Goal: Book appointment/travel/reservation

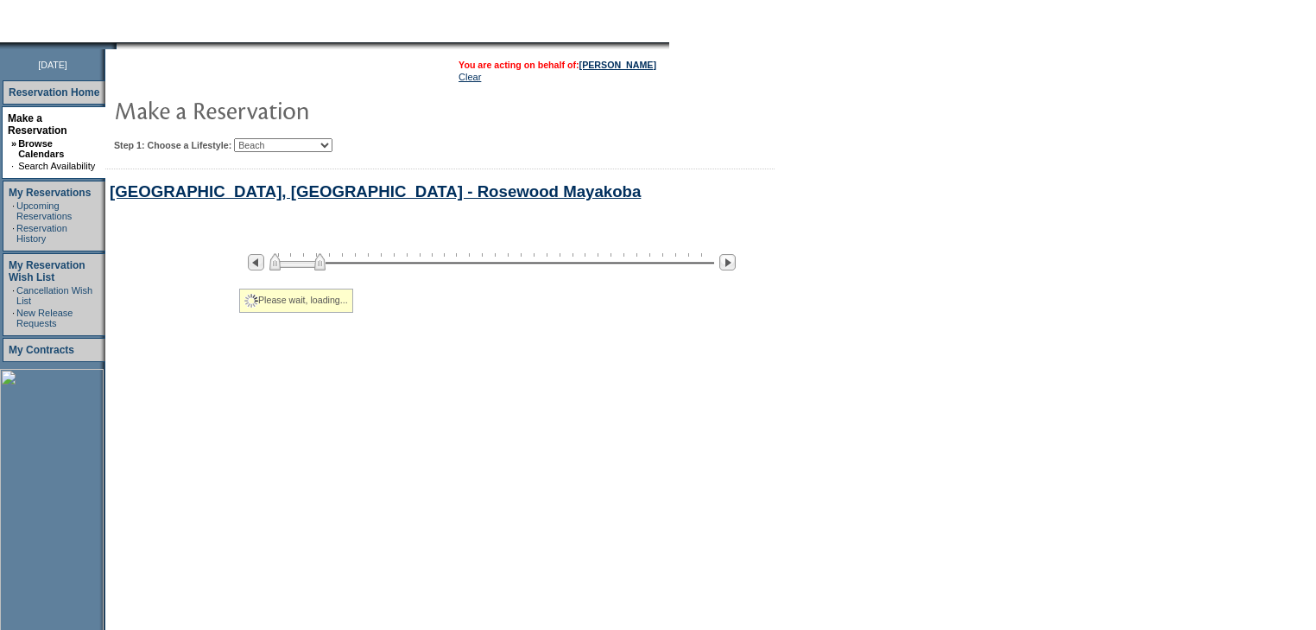
select select "Beach"
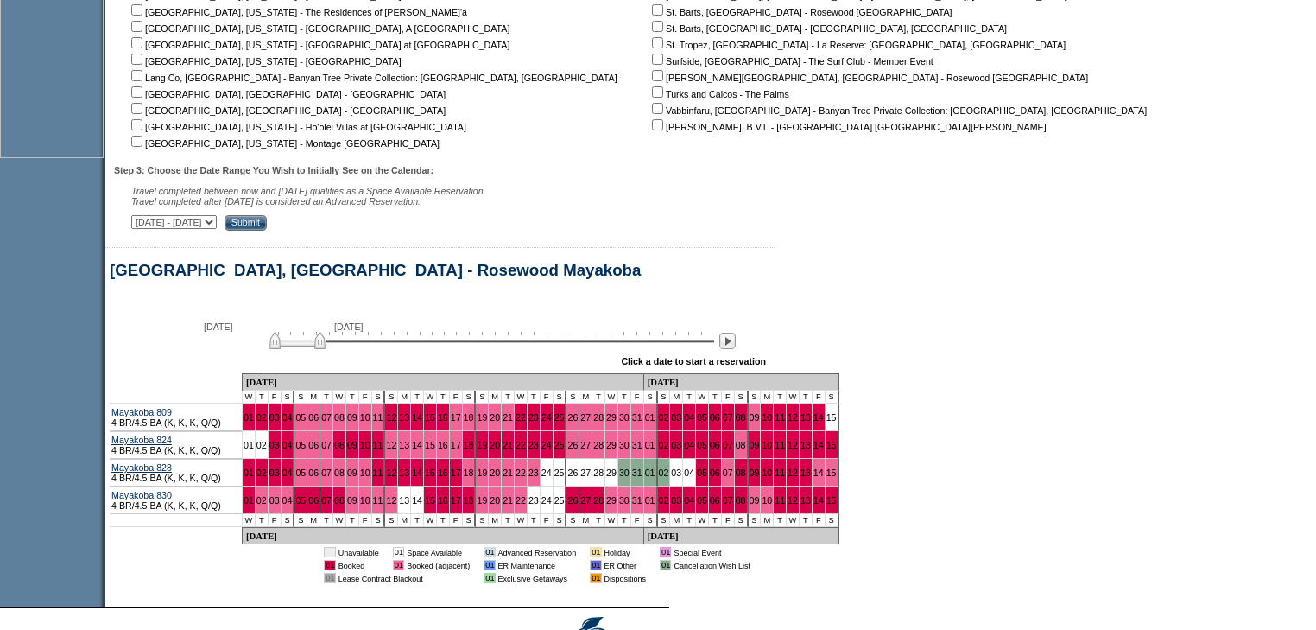
scroll to position [485, 0]
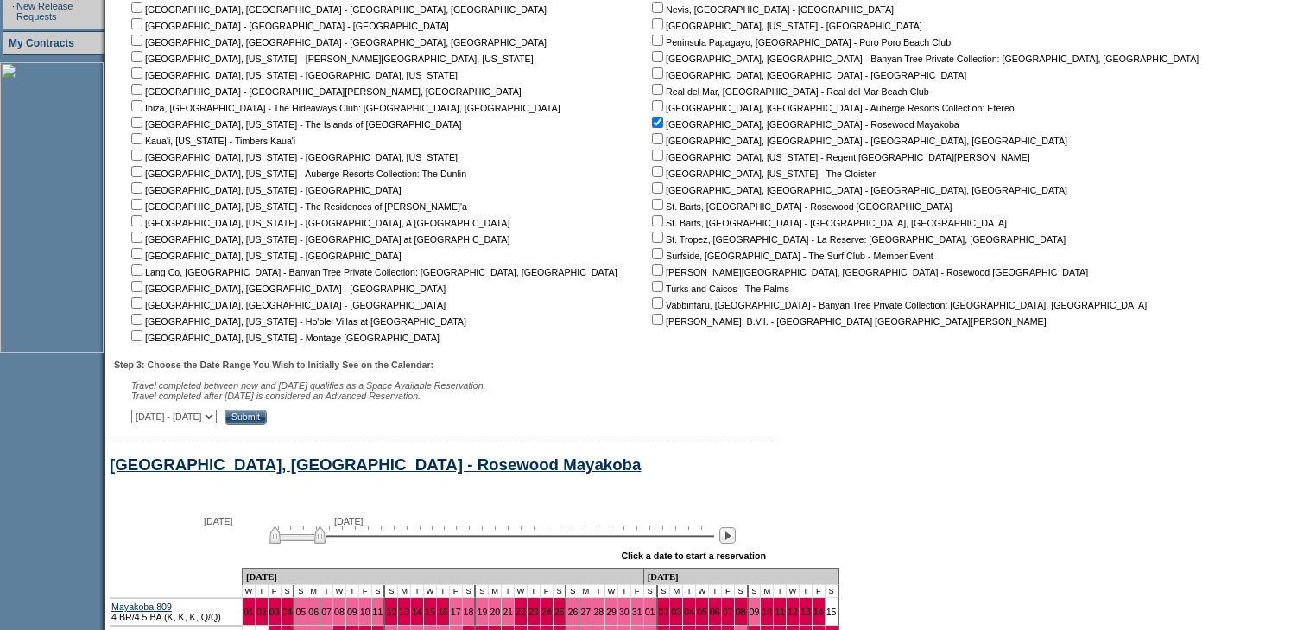
click at [143, 287] on input "checkbox" at bounding box center [136, 286] width 11 height 11
checkbox input "true"
click at [143, 303] on input "checkbox" at bounding box center [136, 302] width 11 height 11
checkbox input "true"
click at [267, 420] on input "Submit" at bounding box center [246, 417] width 42 height 16
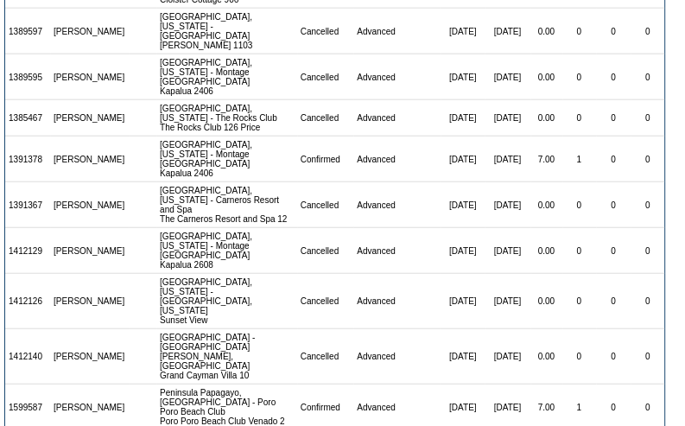
scroll to position [2308, 0]
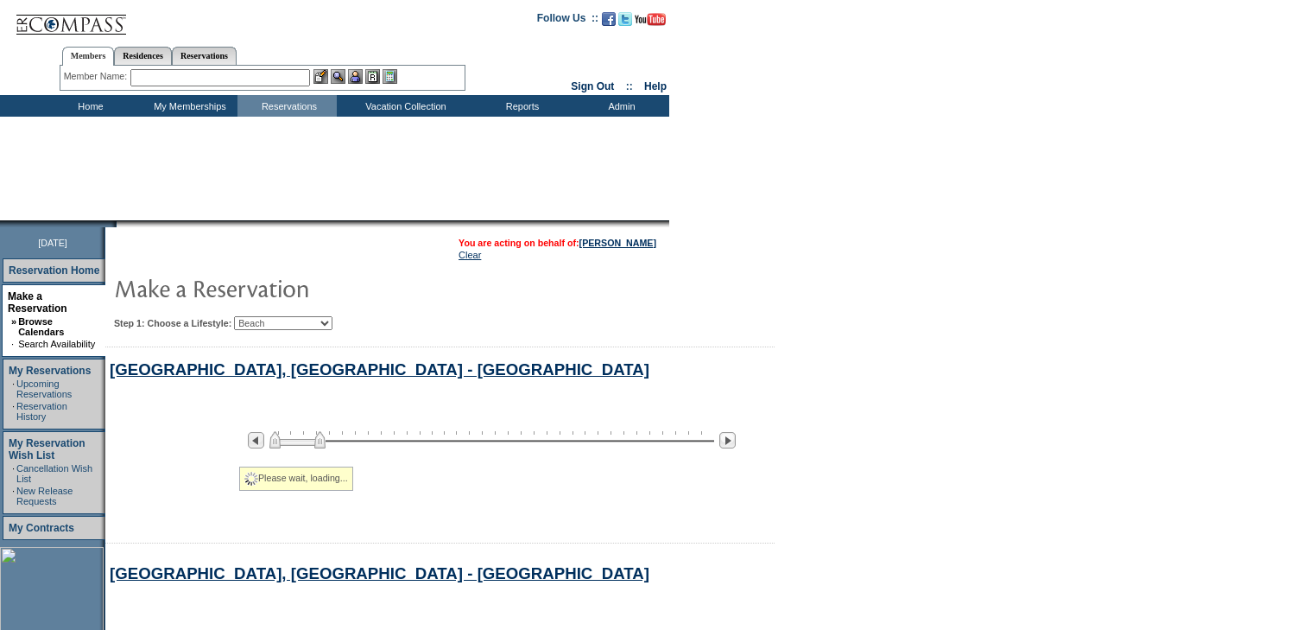
select select "Beach"
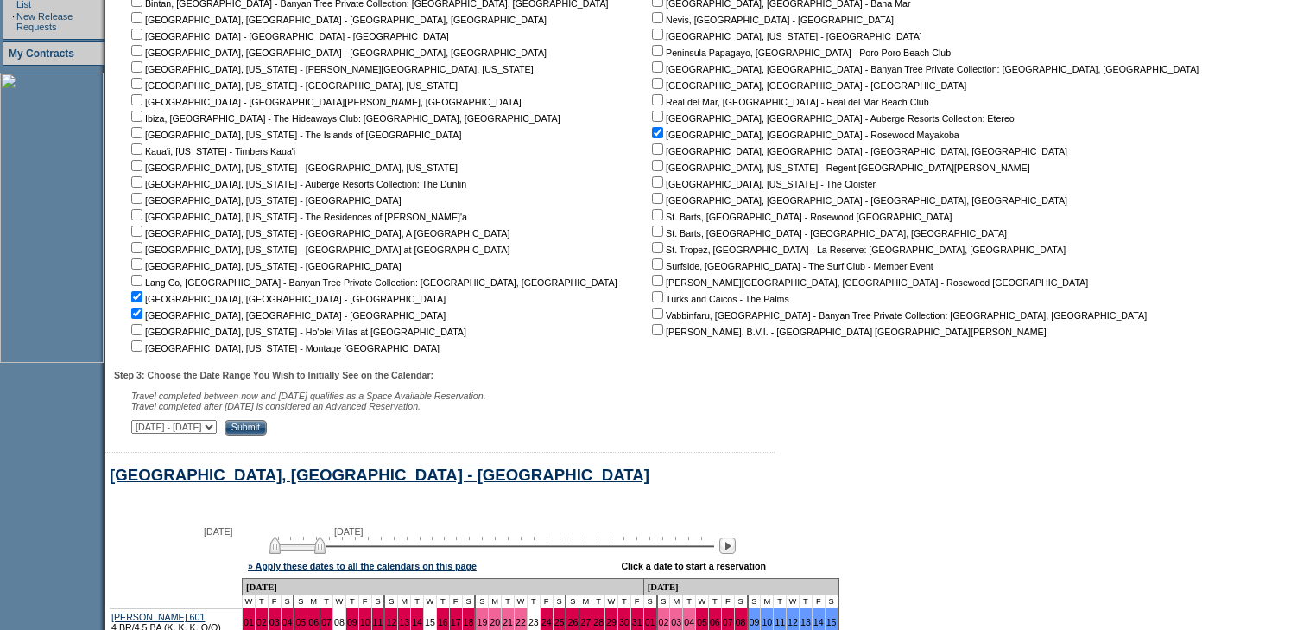
scroll to position [829, 0]
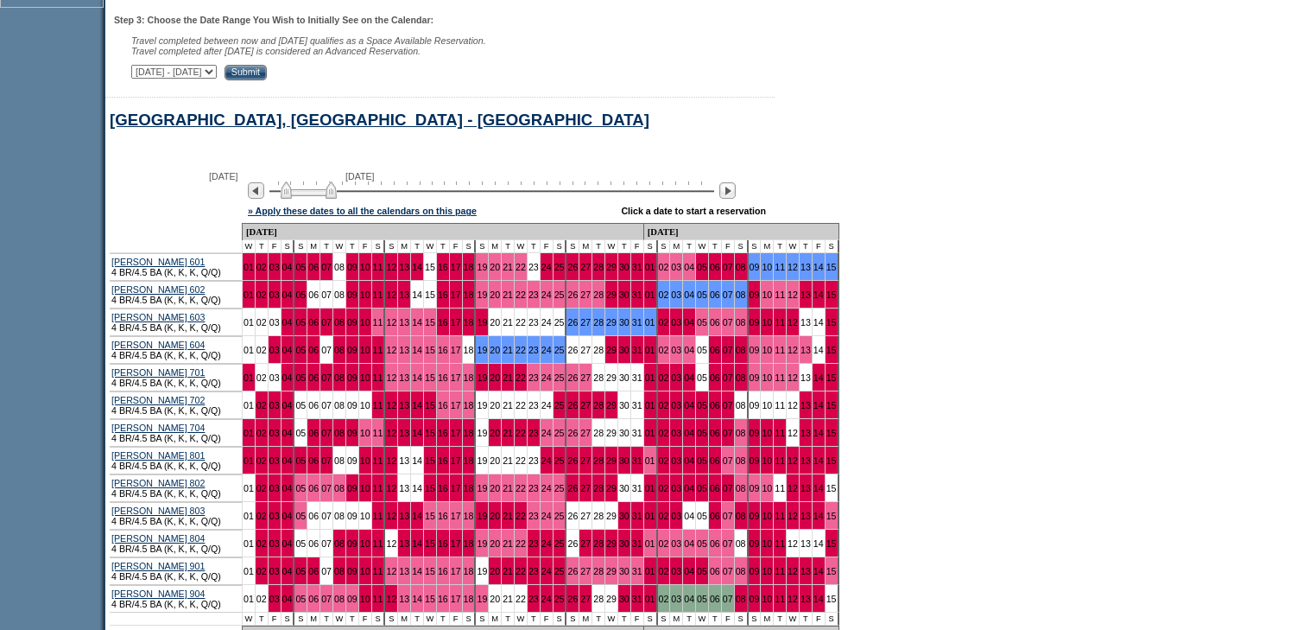
drag, startPoint x: 315, startPoint y: 202, endPoint x: 327, endPoint y: 197, distance: 13.2
click at [327, 198] on img at bounding box center [309, 189] width 56 height 17
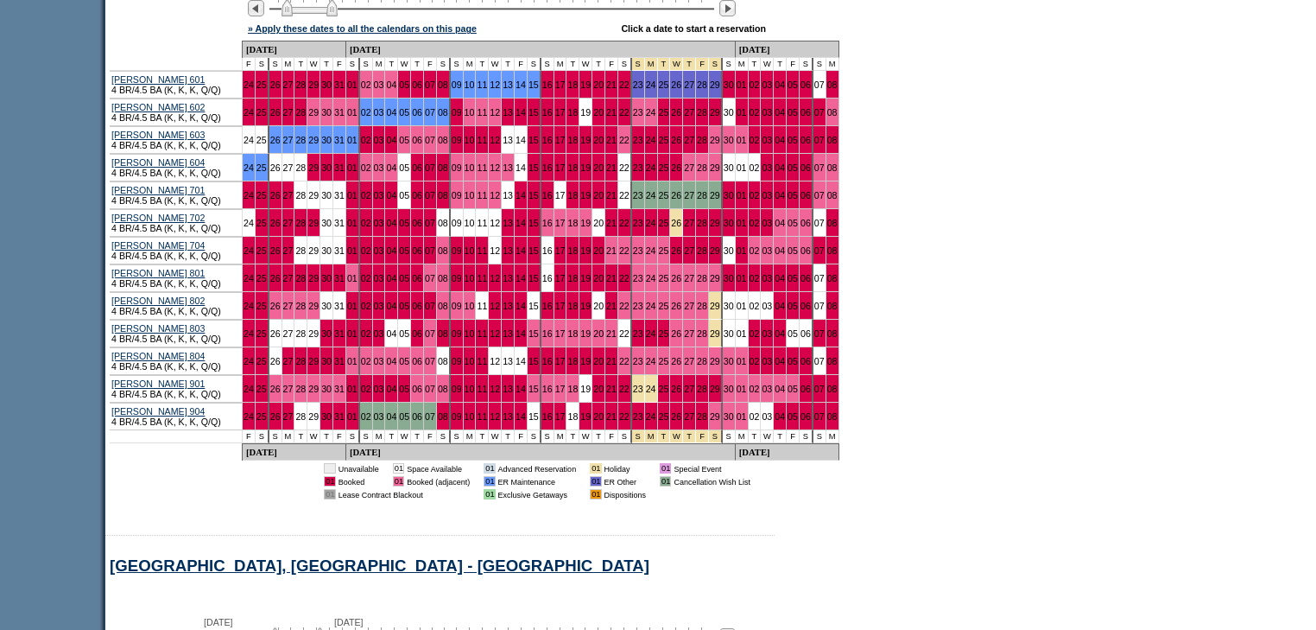
scroll to position [1036, 0]
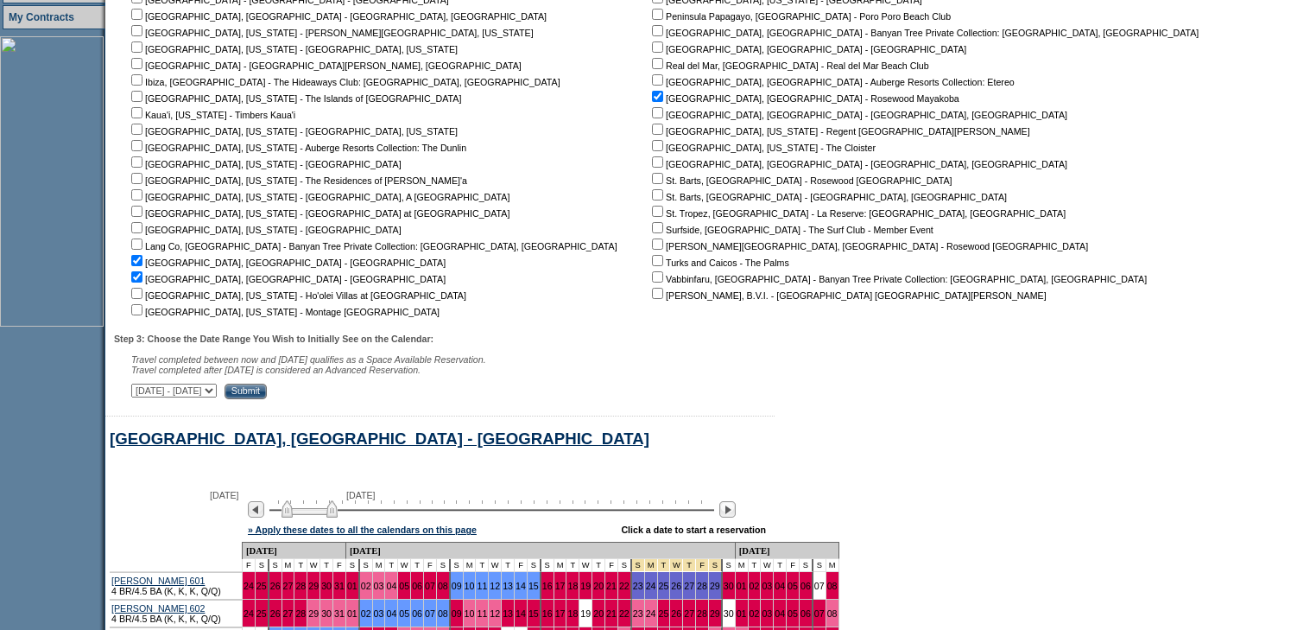
scroll to position [345, 0]
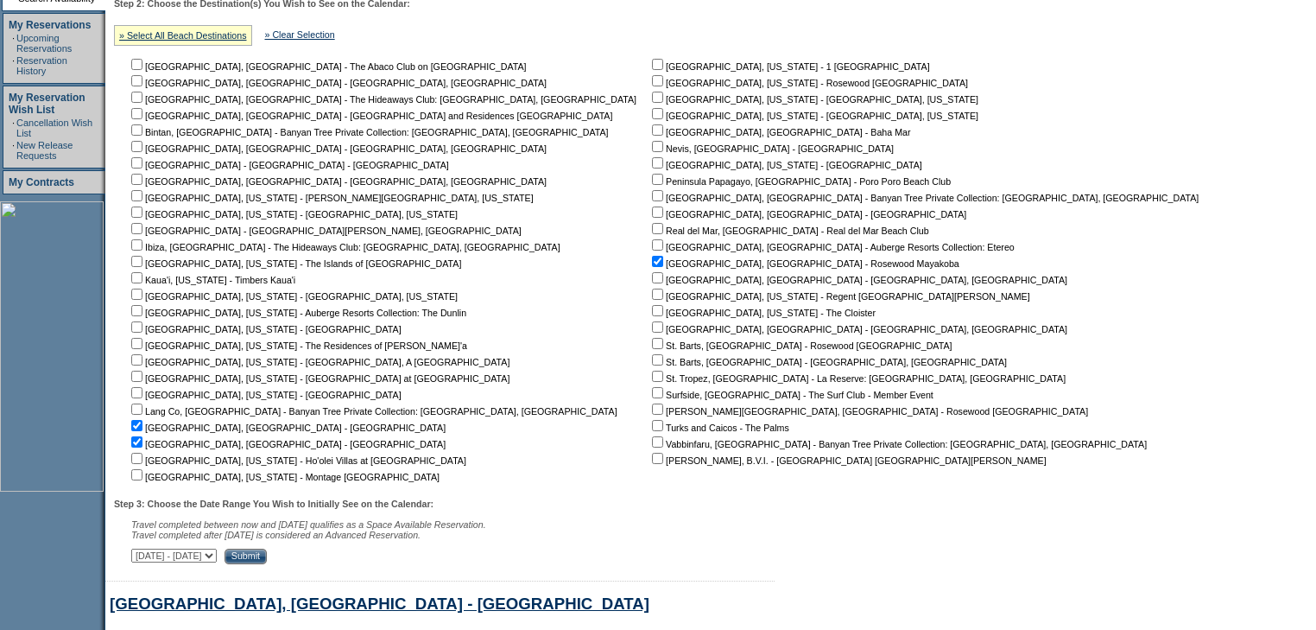
click at [652, 229] on input "checkbox" at bounding box center [657, 228] width 11 height 11
checkbox input "true"
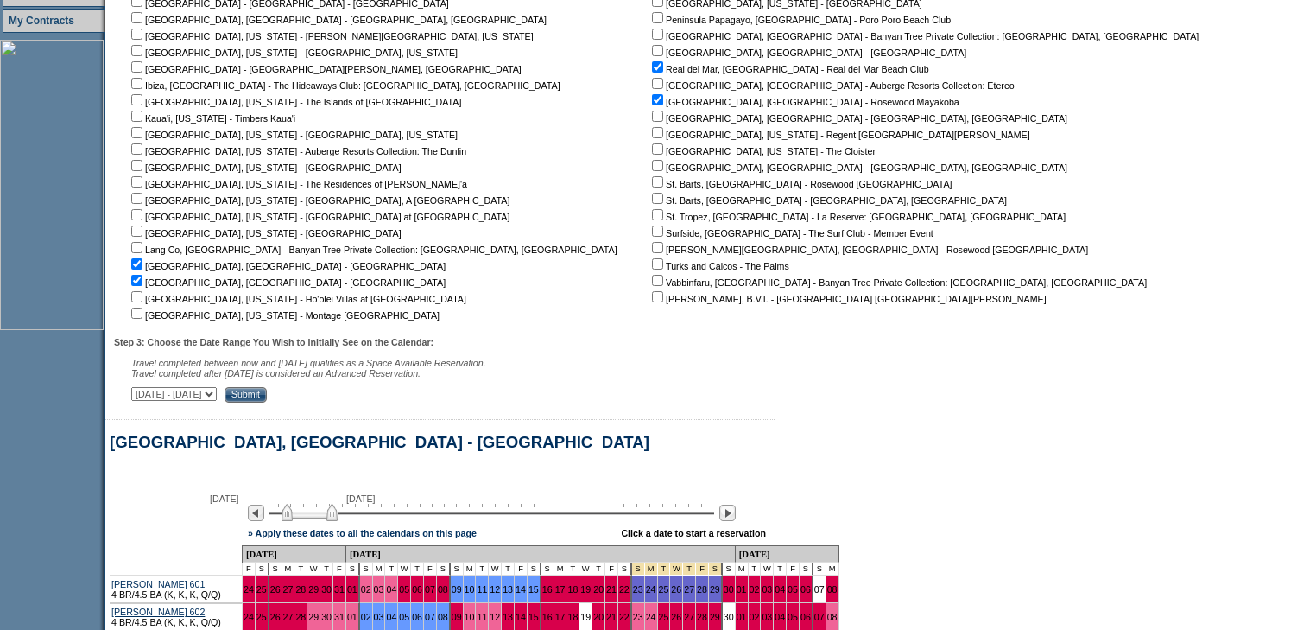
scroll to position [622, 0]
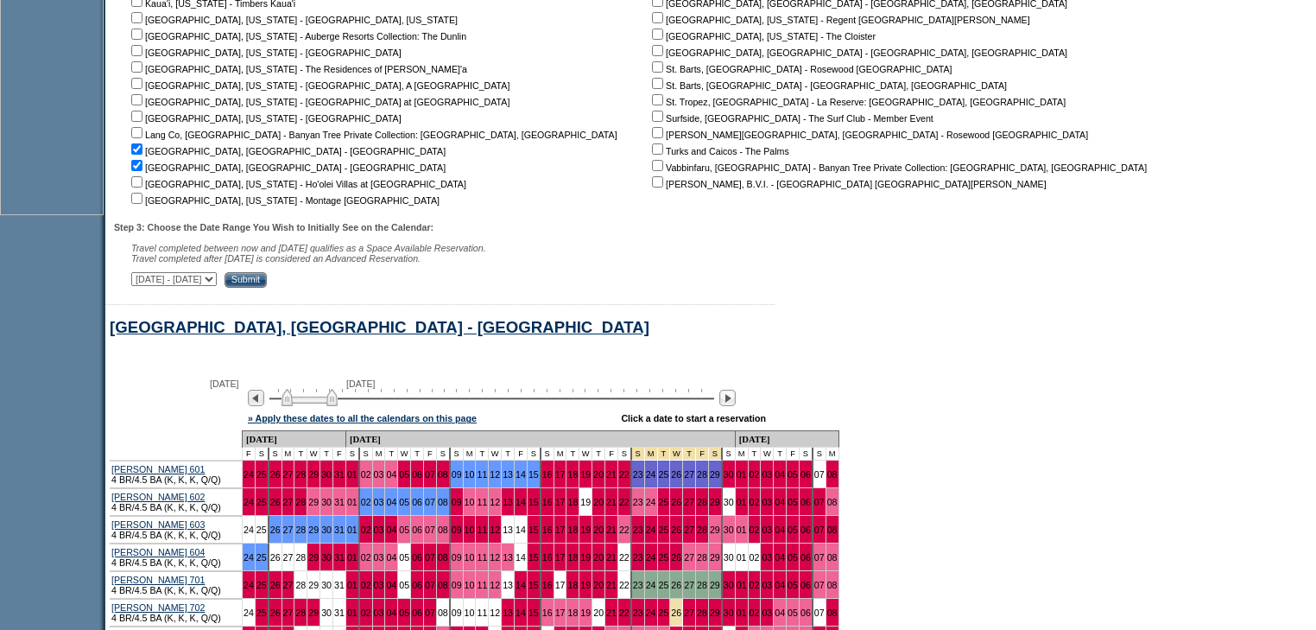
click at [217, 286] on select "October 1, 2025 - November 15, 2025 November 16, 2025 - December 30, 2025 Decem…" at bounding box center [174, 279] width 86 height 14
select select "11/16/2025|12/30/2025"
click at [140, 276] on select "October 1, 2025 - November 15, 2025 November 16, 2025 - December 30, 2025 Decem…" at bounding box center [174, 279] width 86 height 14
click at [267, 280] on input "Submit" at bounding box center [246, 280] width 42 height 16
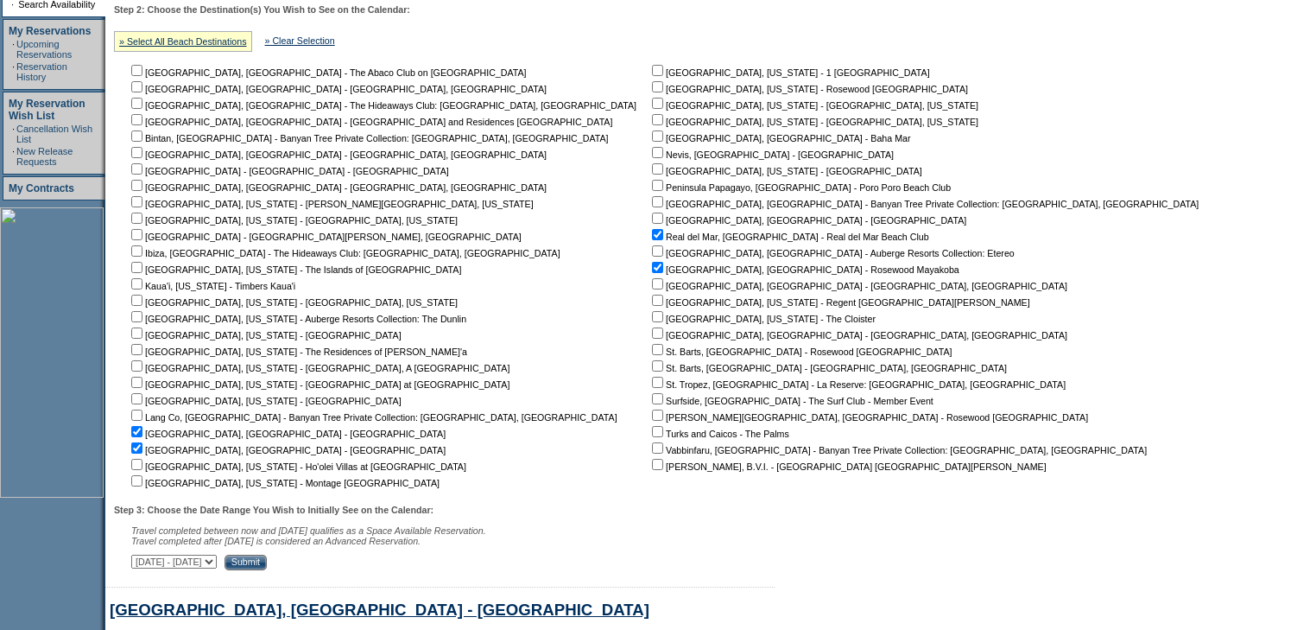
scroll to position [259, 0]
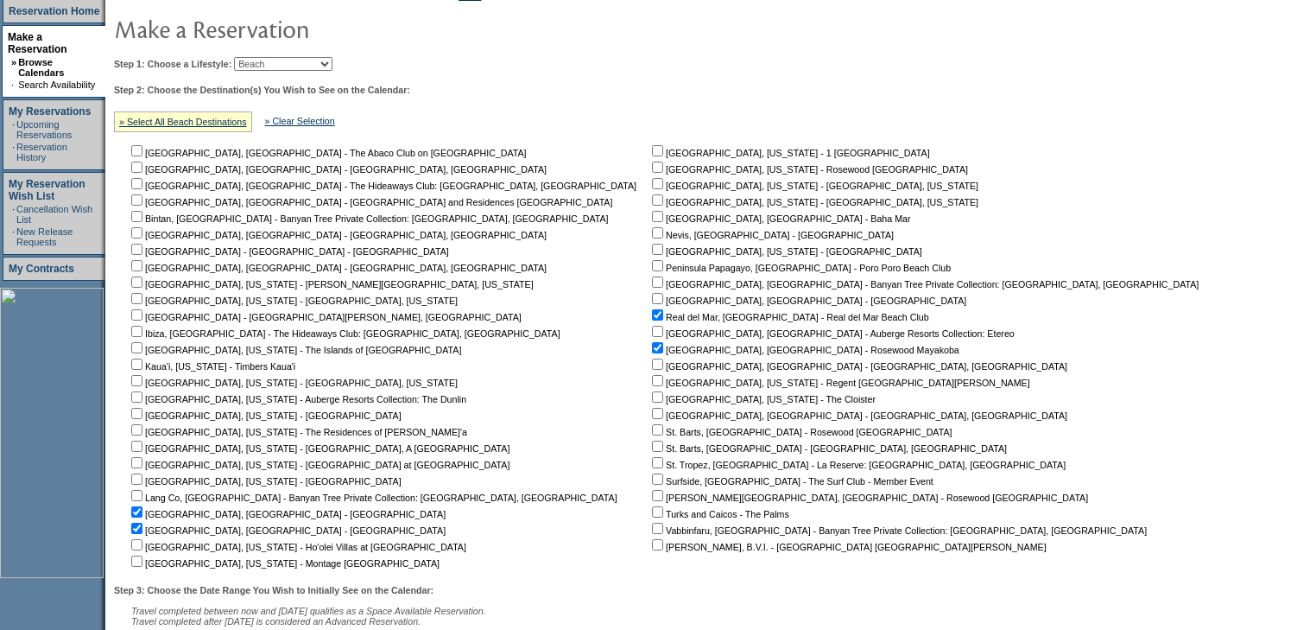
click at [652, 347] on input "checkbox" at bounding box center [657, 347] width 11 height 11
checkbox input "false"
click at [652, 314] on input "checkbox" at bounding box center [657, 314] width 11 height 11
checkbox input "false"
click at [652, 268] on input "checkbox" at bounding box center [657, 265] width 11 height 11
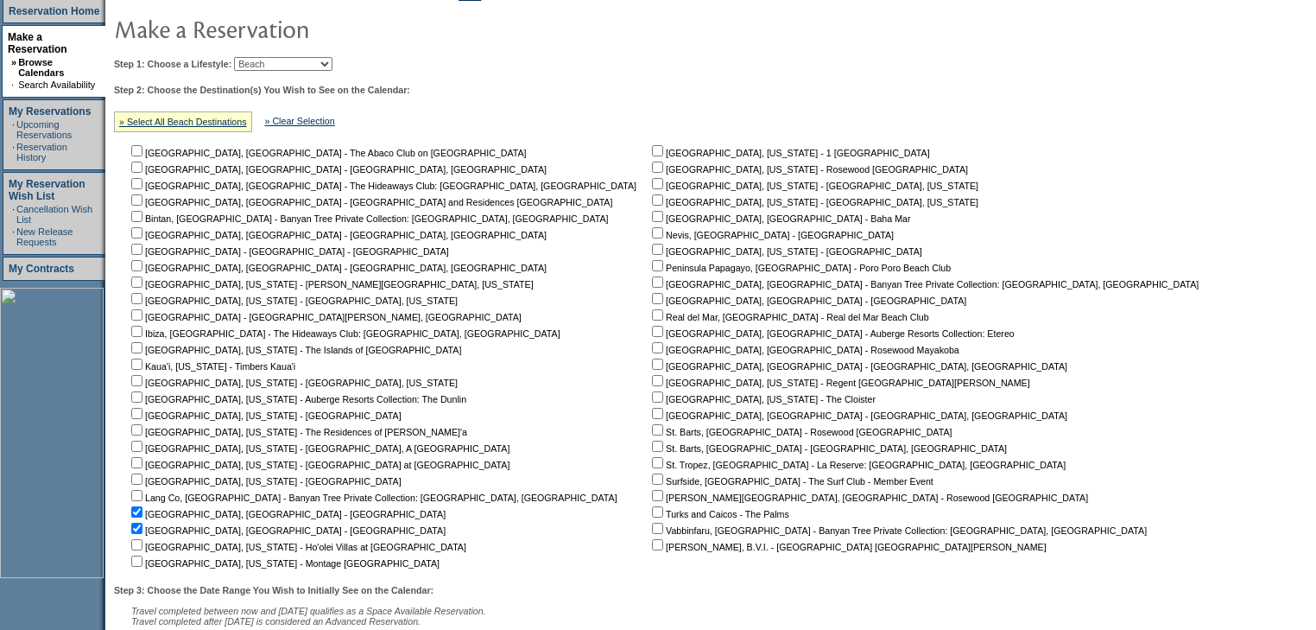
checkbox input "true"
click at [143, 529] on input "checkbox" at bounding box center [136, 528] width 11 height 11
checkbox input "false"
click at [143, 511] on input "checkbox" at bounding box center [136, 511] width 11 height 11
checkbox input "false"
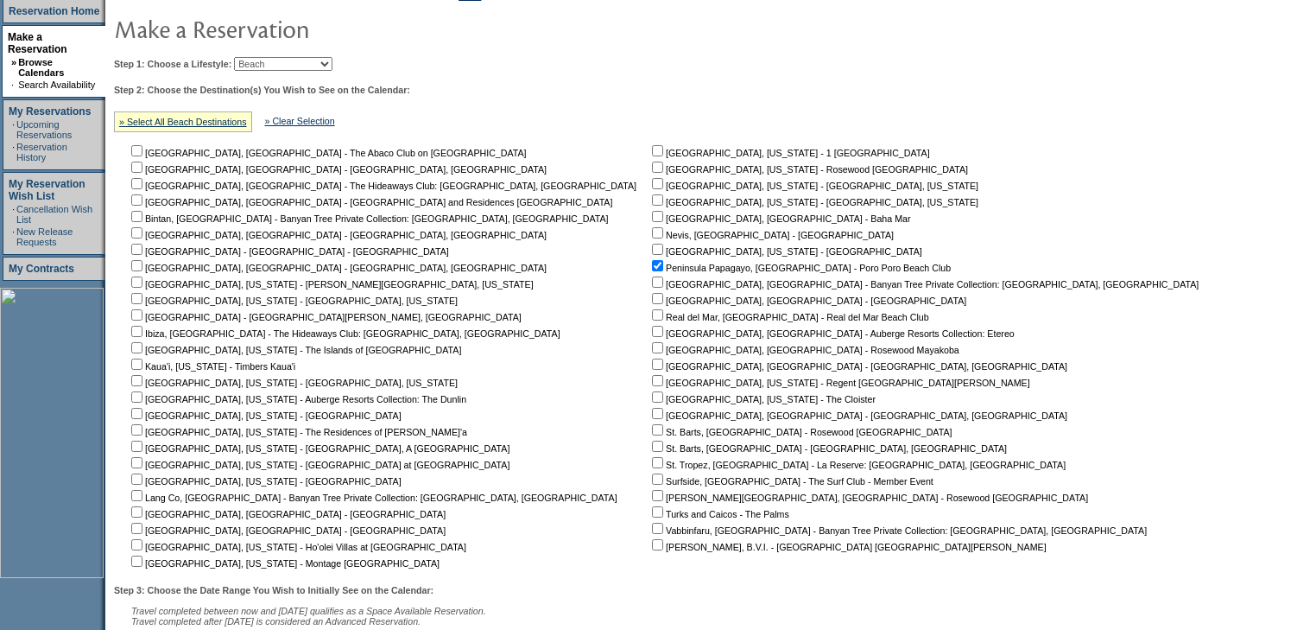
click at [143, 563] on input "checkbox" at bounding box center [136, 560] width 11 height 11
checkbox input "true"
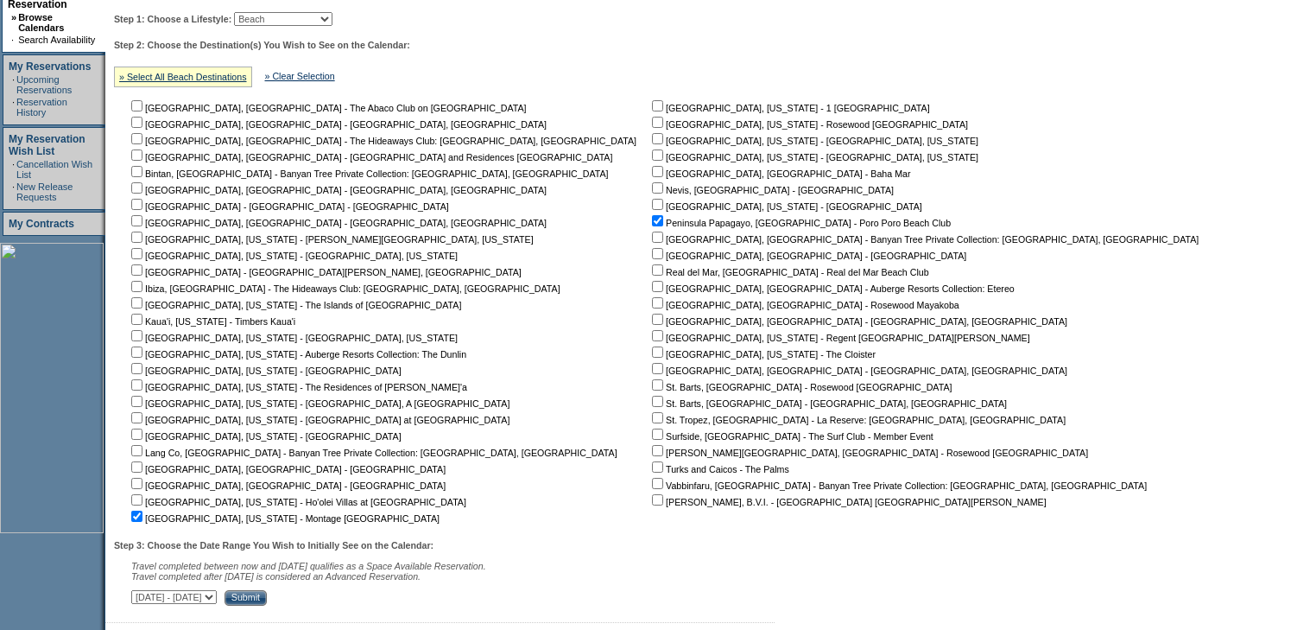
scroll to position [328, 0]
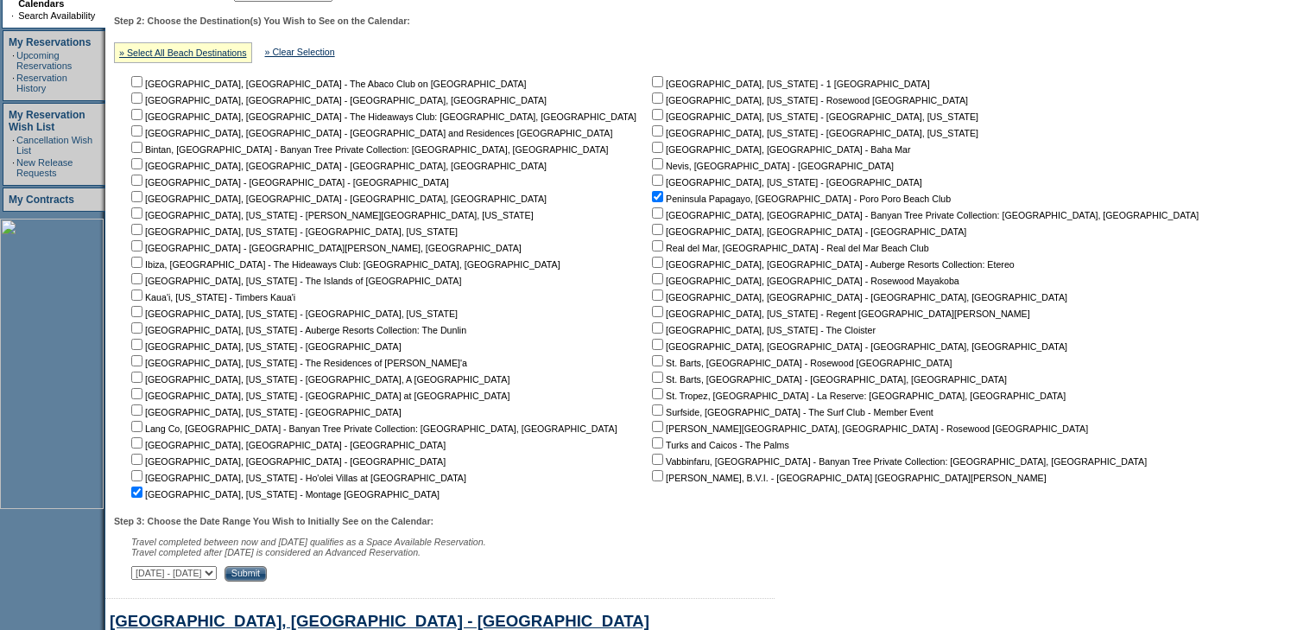
click at [142, 477] on input "checkbox" at bounding box center [136, 475] width 11 height 11
checkbox input "true"
click at [267, 576] on input "Submit" at bounding box center [246, 574] width 42 height 16
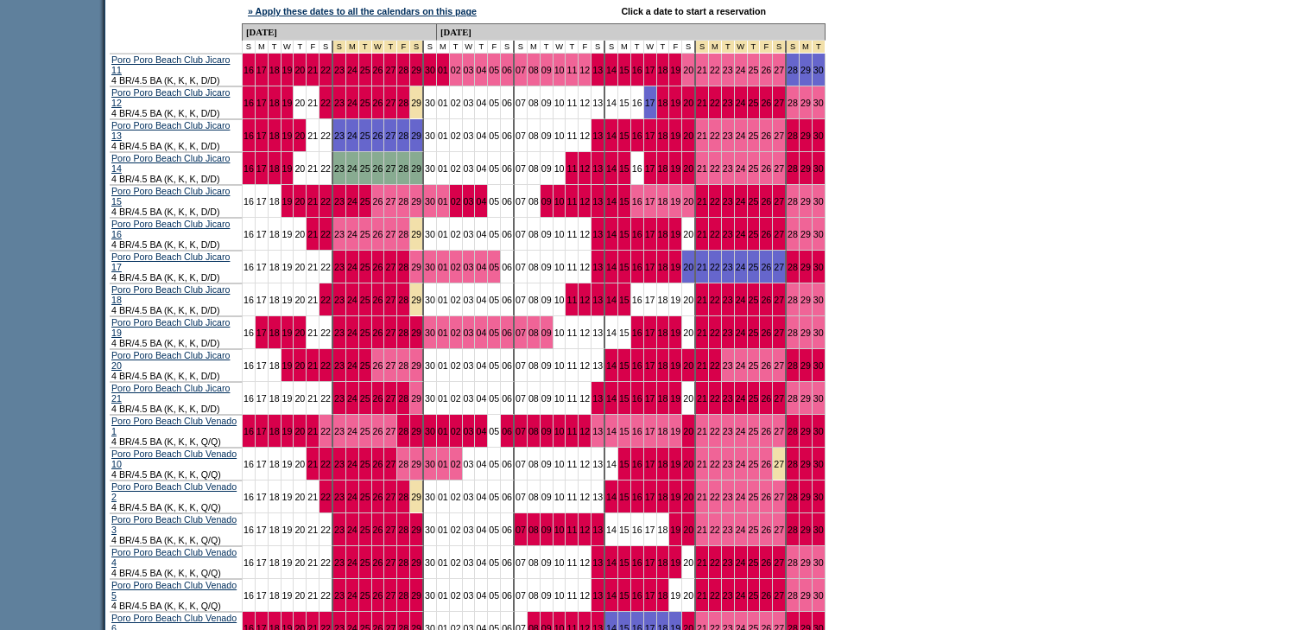
scroll to position [2264, 0]
